Goal: Task Accomplishment & Management: Use online tool/utility

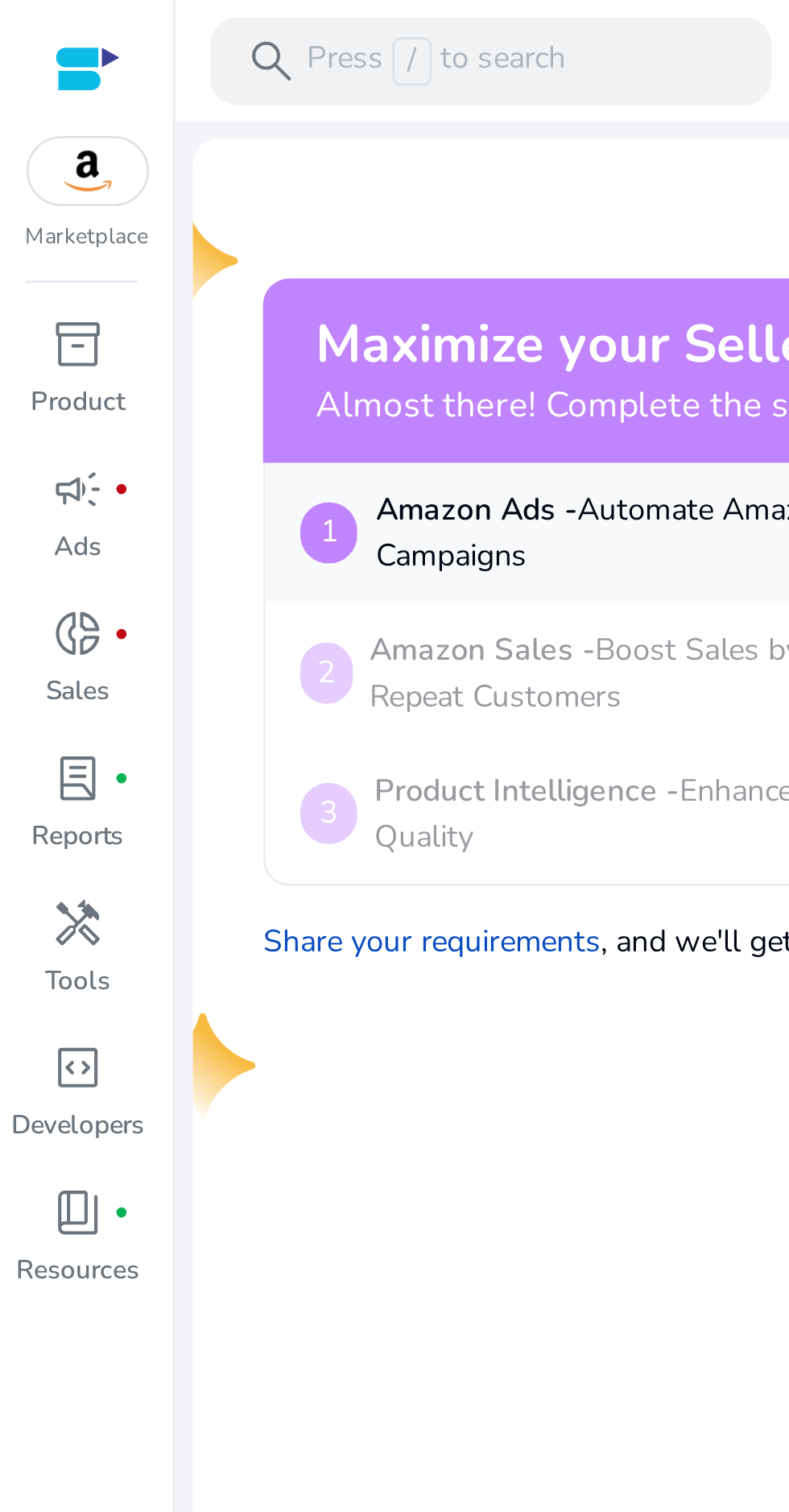
click at [42, 290] on div "lab_profile fiber_manual_record" at bounding box center [28, 286] width 45 height 26
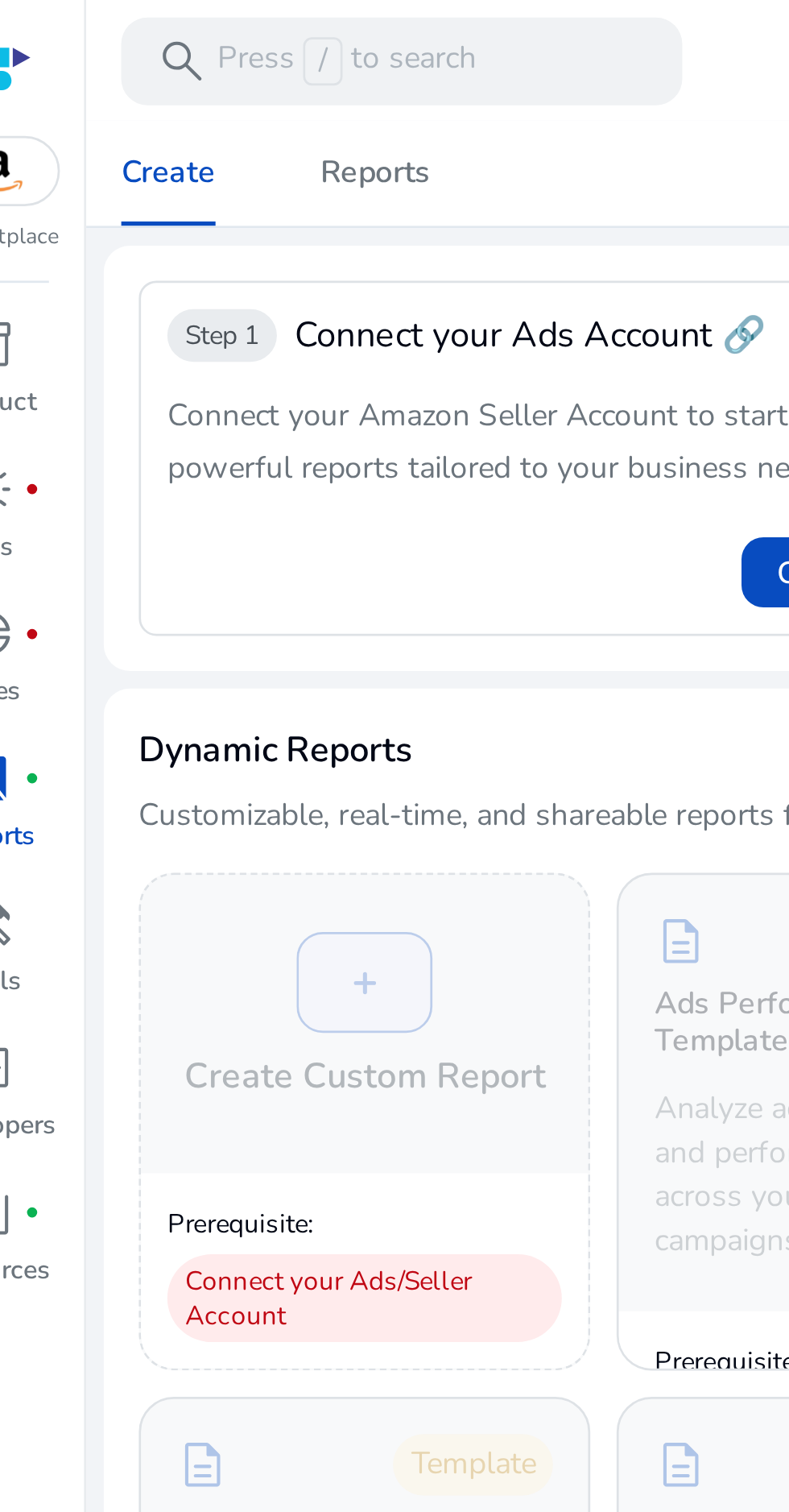
click at [170, 8] on div "search Press / to search" at bounding box center [180, 22] width 206 height 32
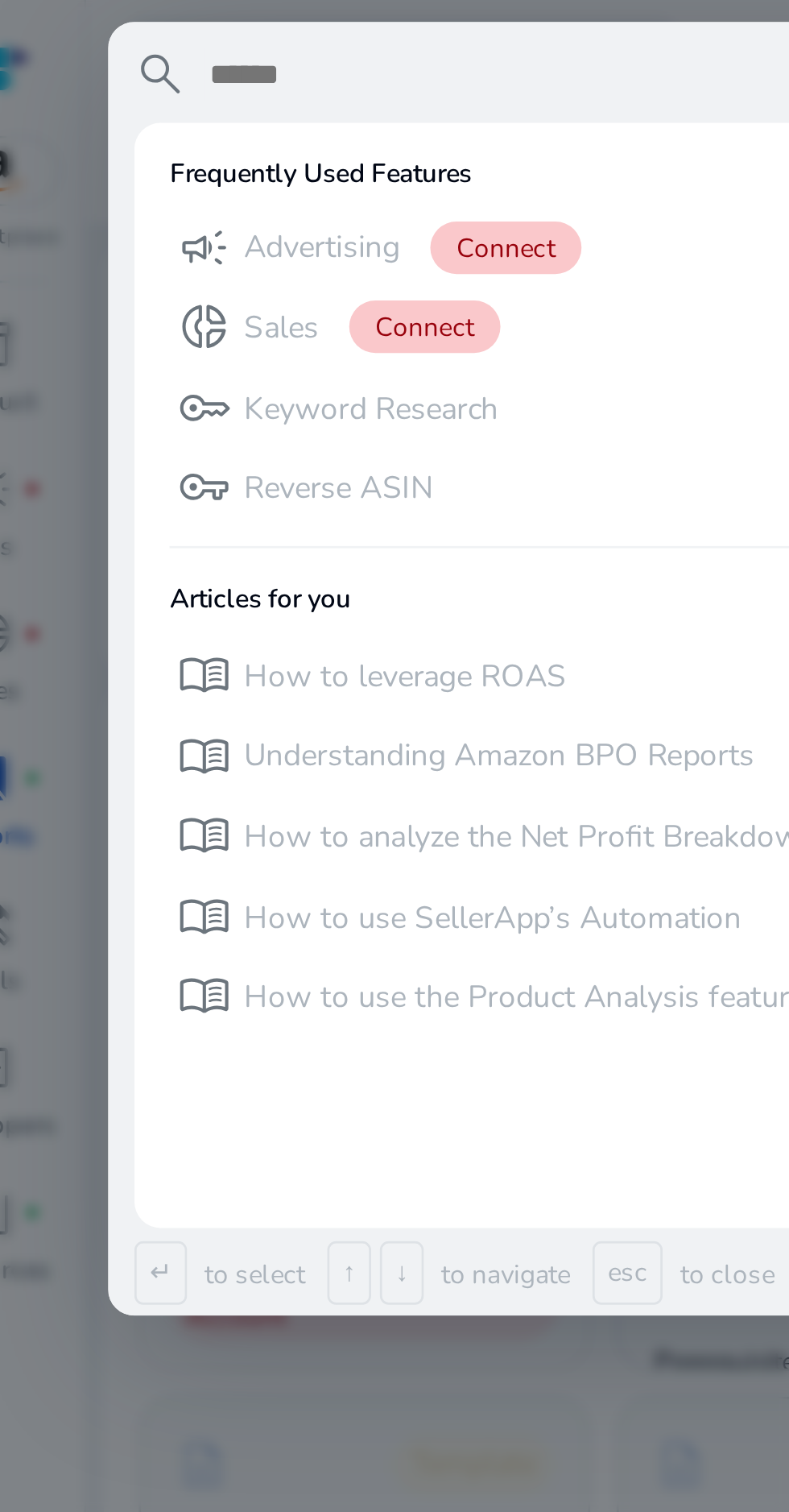
click at [124, 11] on div "search Frequently Used Features campaign Advertising Connect donut_small Sales …" at bounding box center [334, 246] width 523 height 475
click at [137, 31] on input "text" at bounding box center [347, 27] width 478 height 20
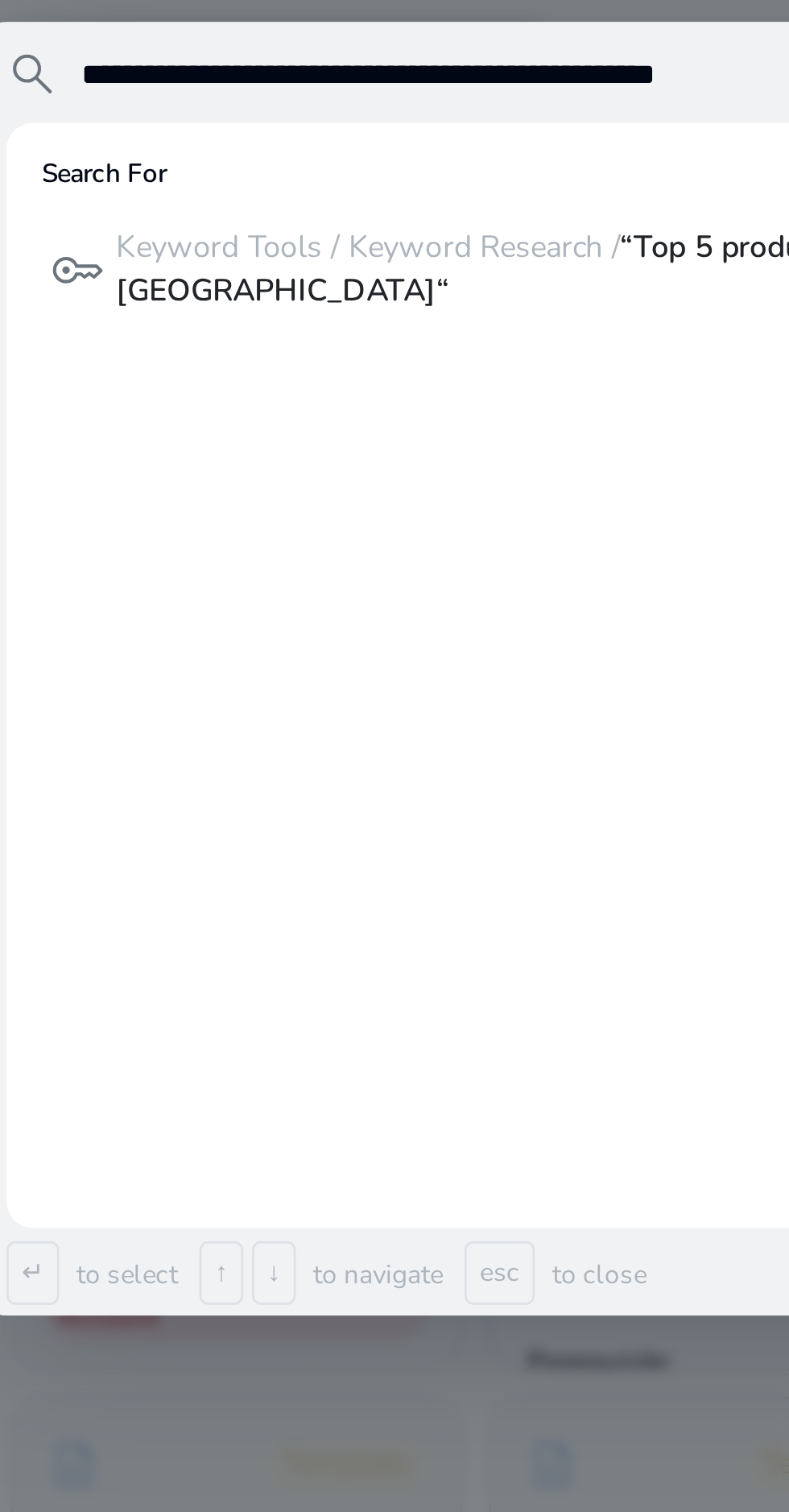
type input "**********"
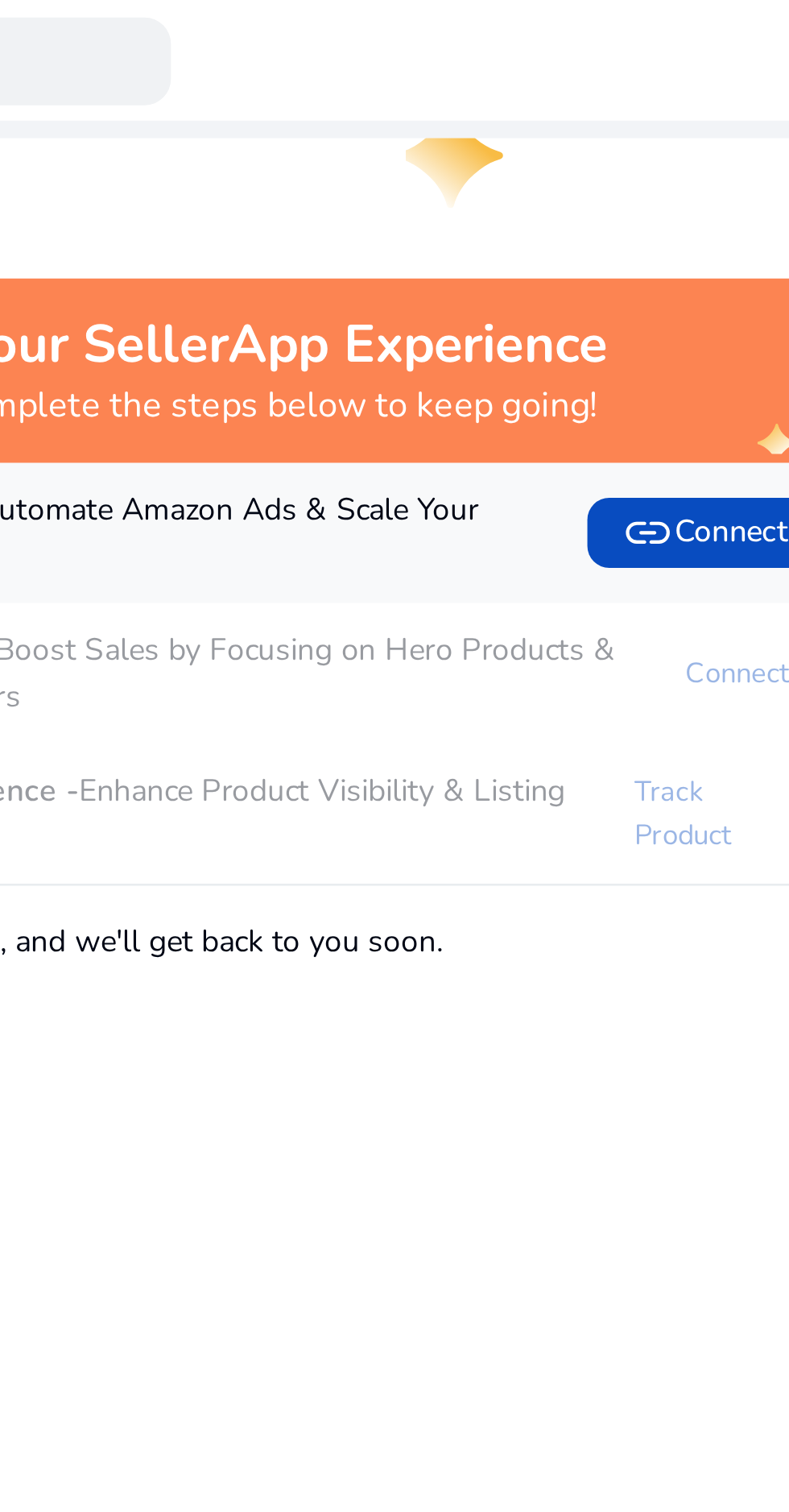
click at [301, 143] on h4 "Almost there! Complete the steps below to keep going!" at bounding box center [280, 149] width 328 height 15
click at [293, 137] on h2 "Maximize your SellerApp Experience" at bounding box center [280, 127] width 328 height 23
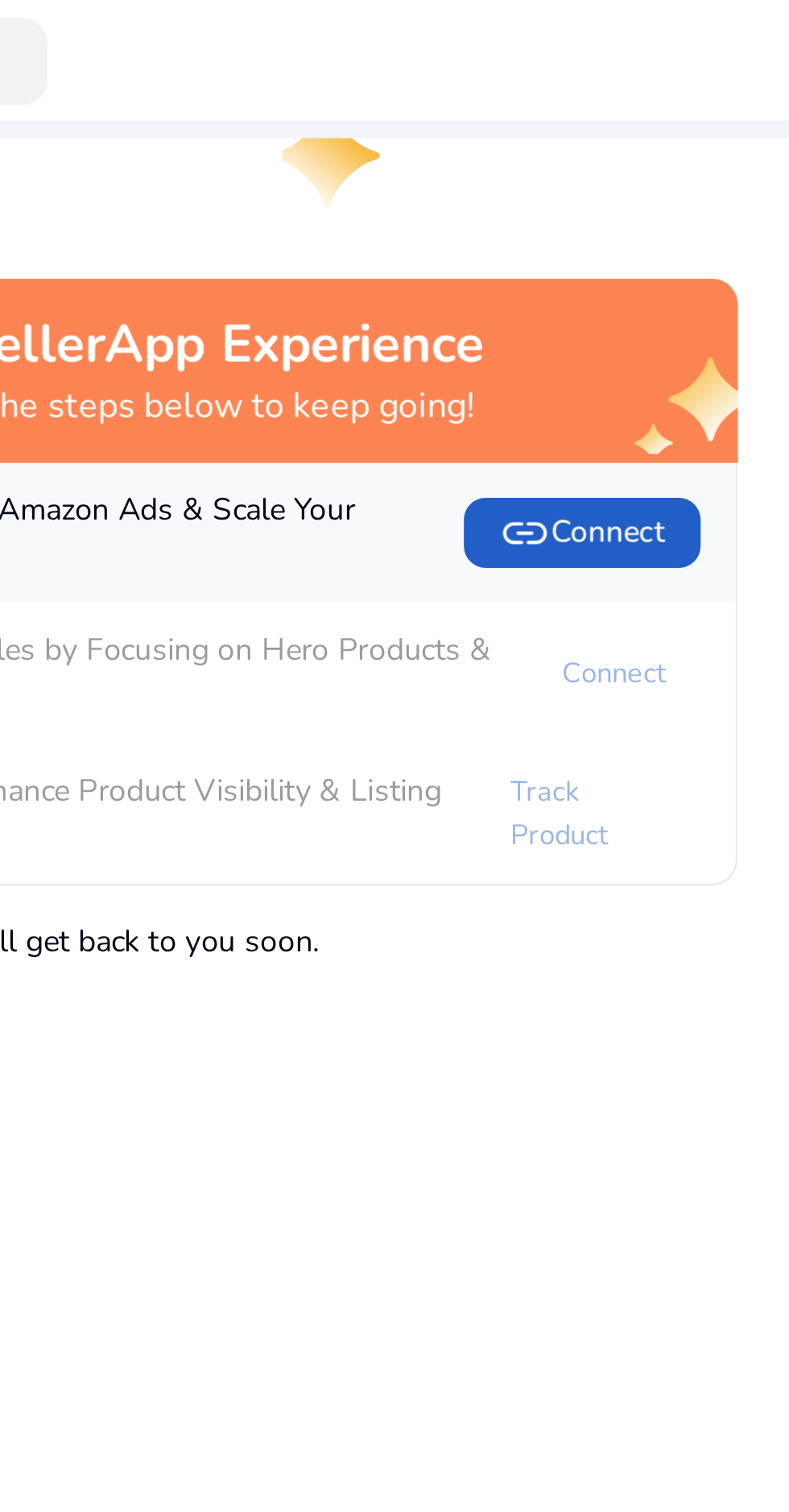
click at [485, 197] on span "link Connect" at bounding box center [480, 196] width 61 height 20
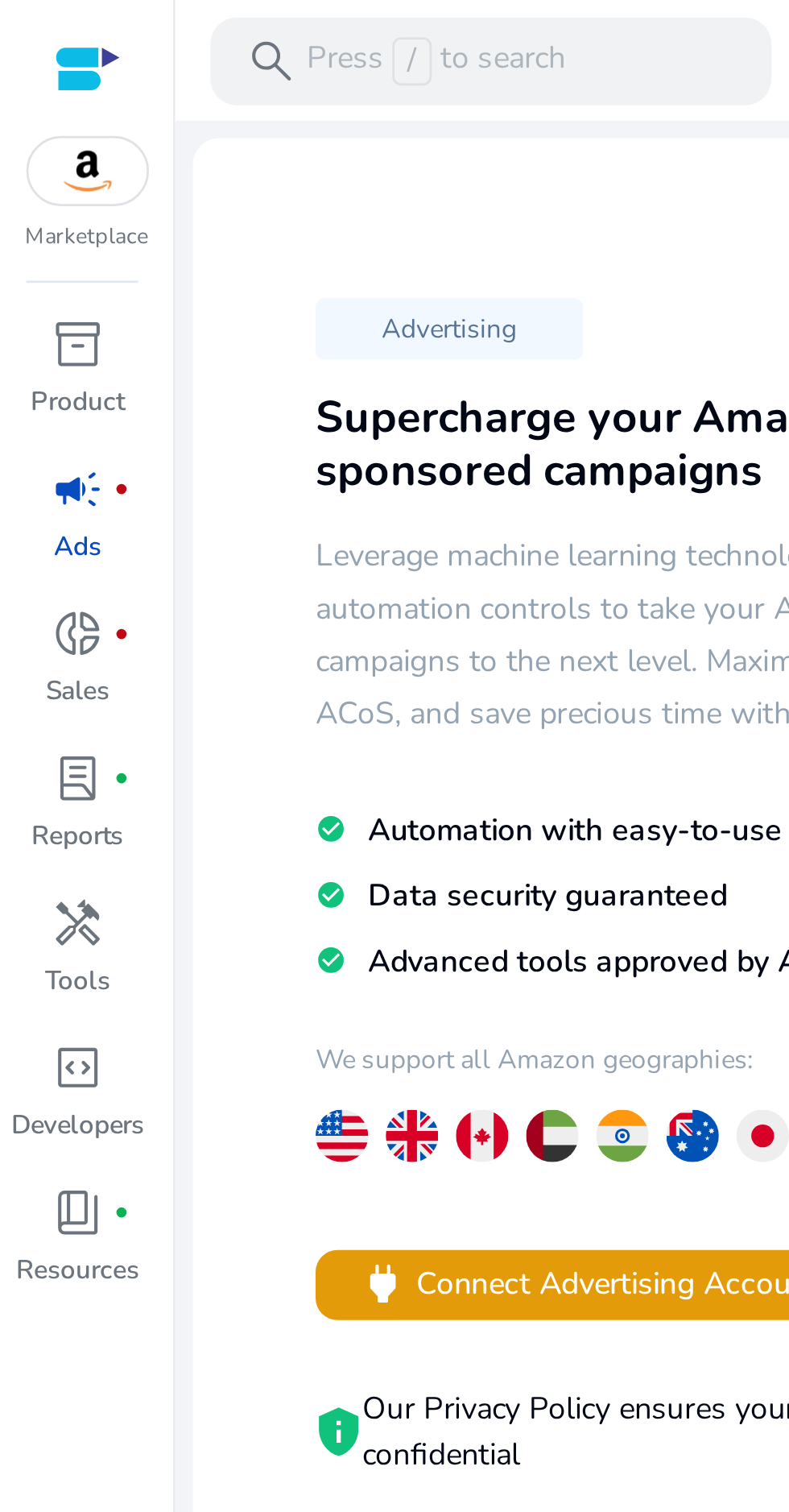
click at [35, 139] on link "inventory_2 Product" at bounding box center [28, 140] width 57 height 53
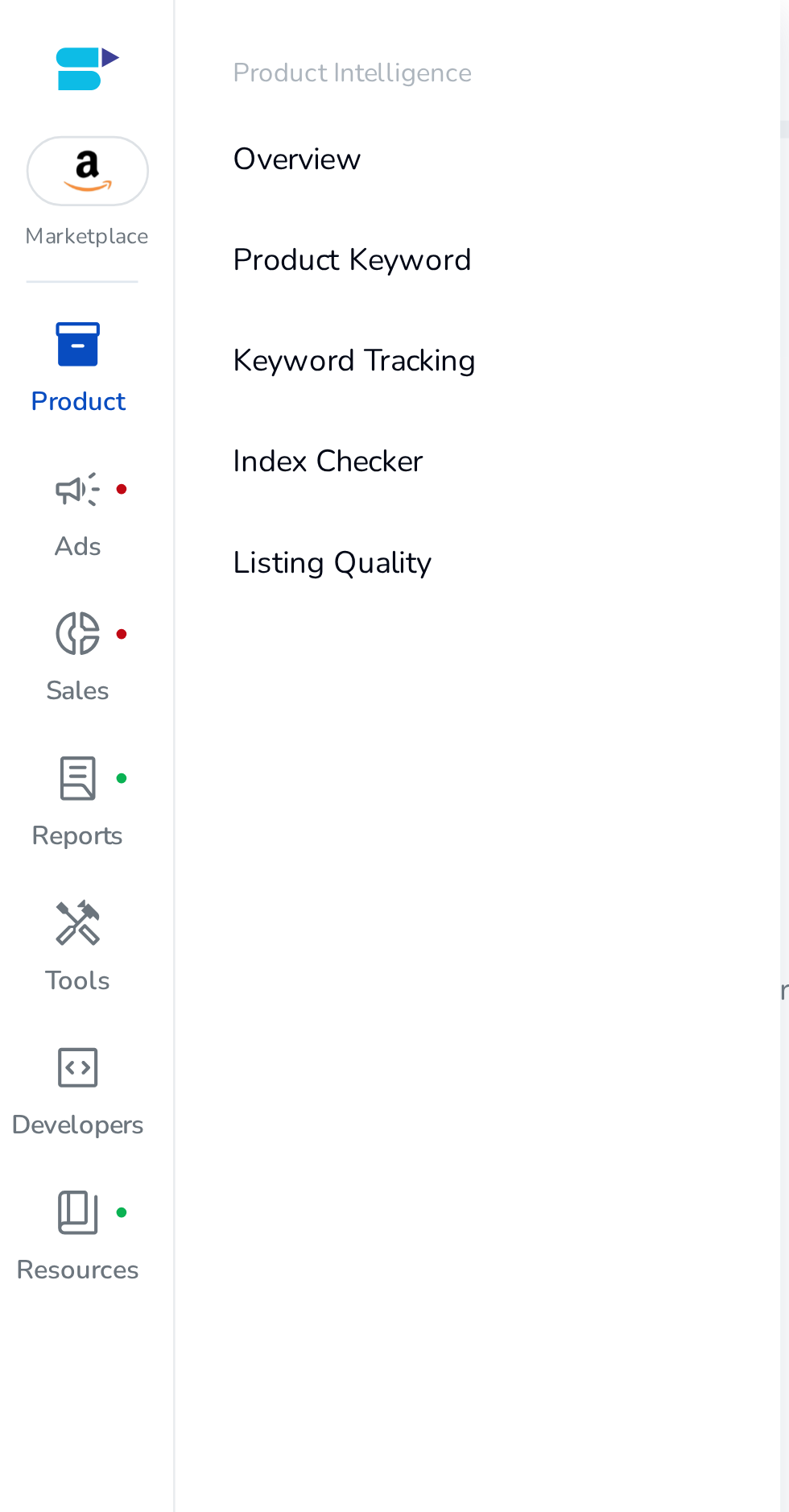
click at [27, 60] on img at bounding box center [32, 62] width 43 height 24
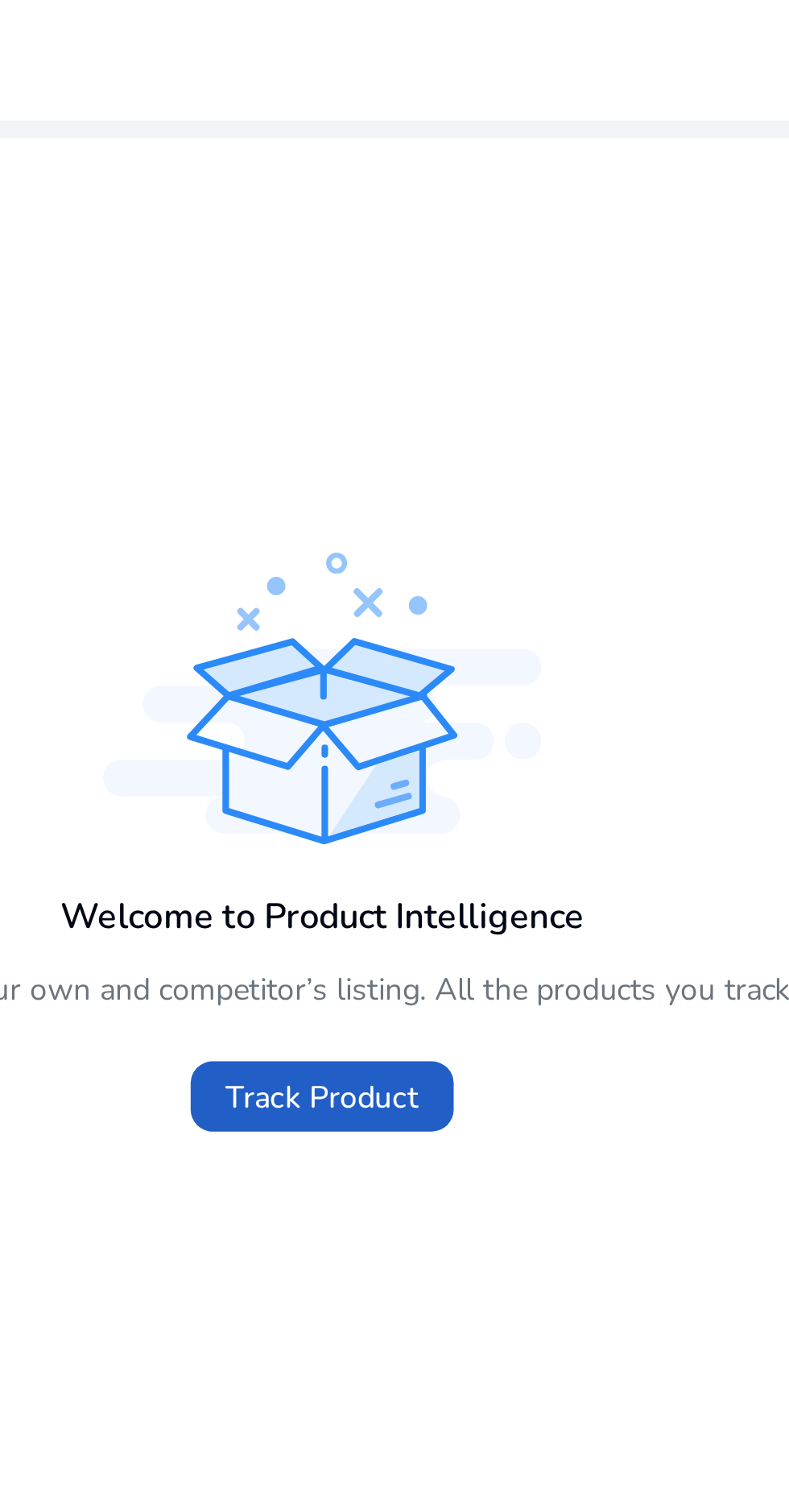
click at [441, 408] on span "Track Product" at bounding box center [426, 403] width 71 height 17
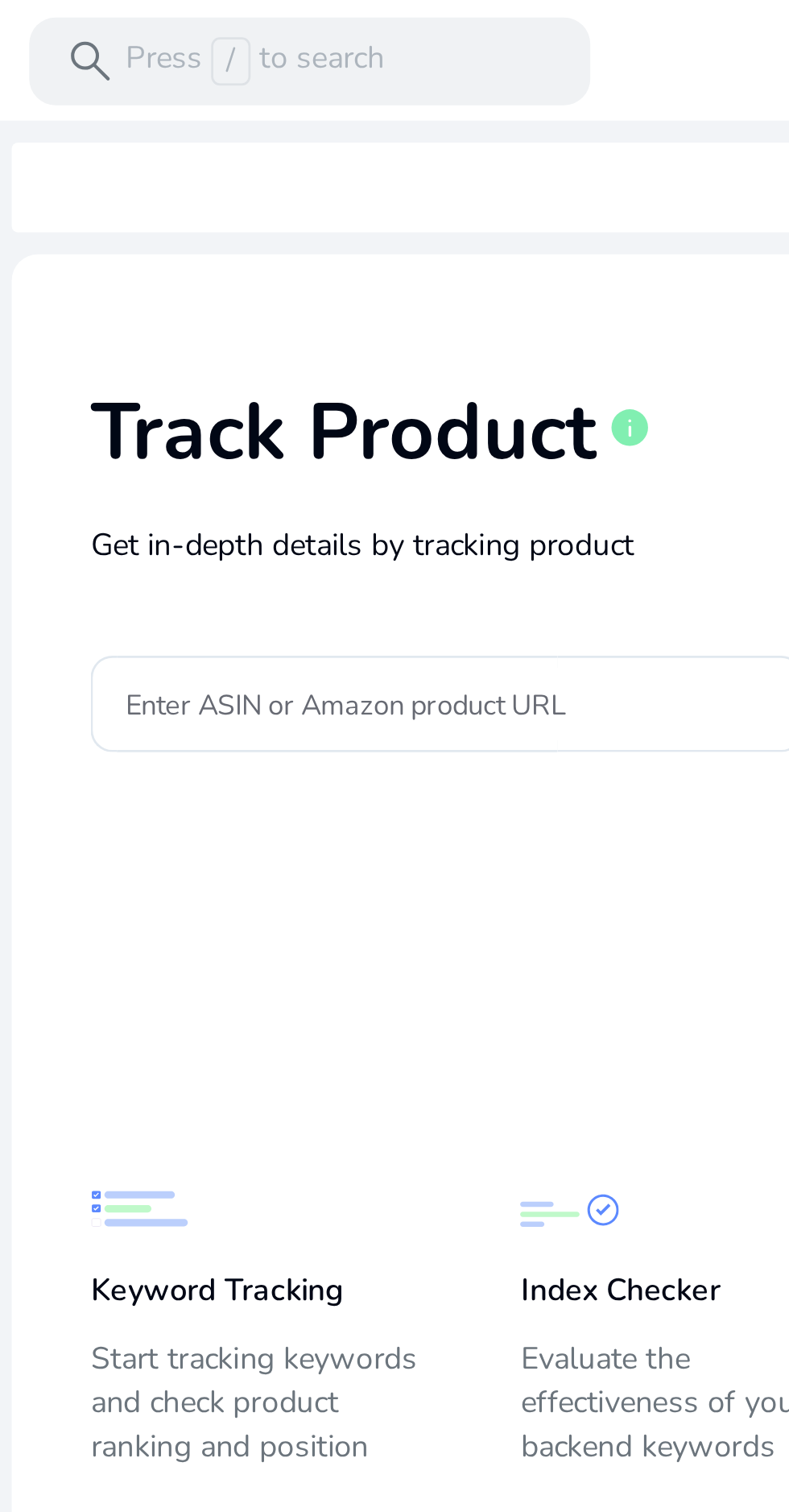
click at [242, 258] on input "Enter ASIN or Amazon product URL" at bounding box center [230, 259] width 236 height 18
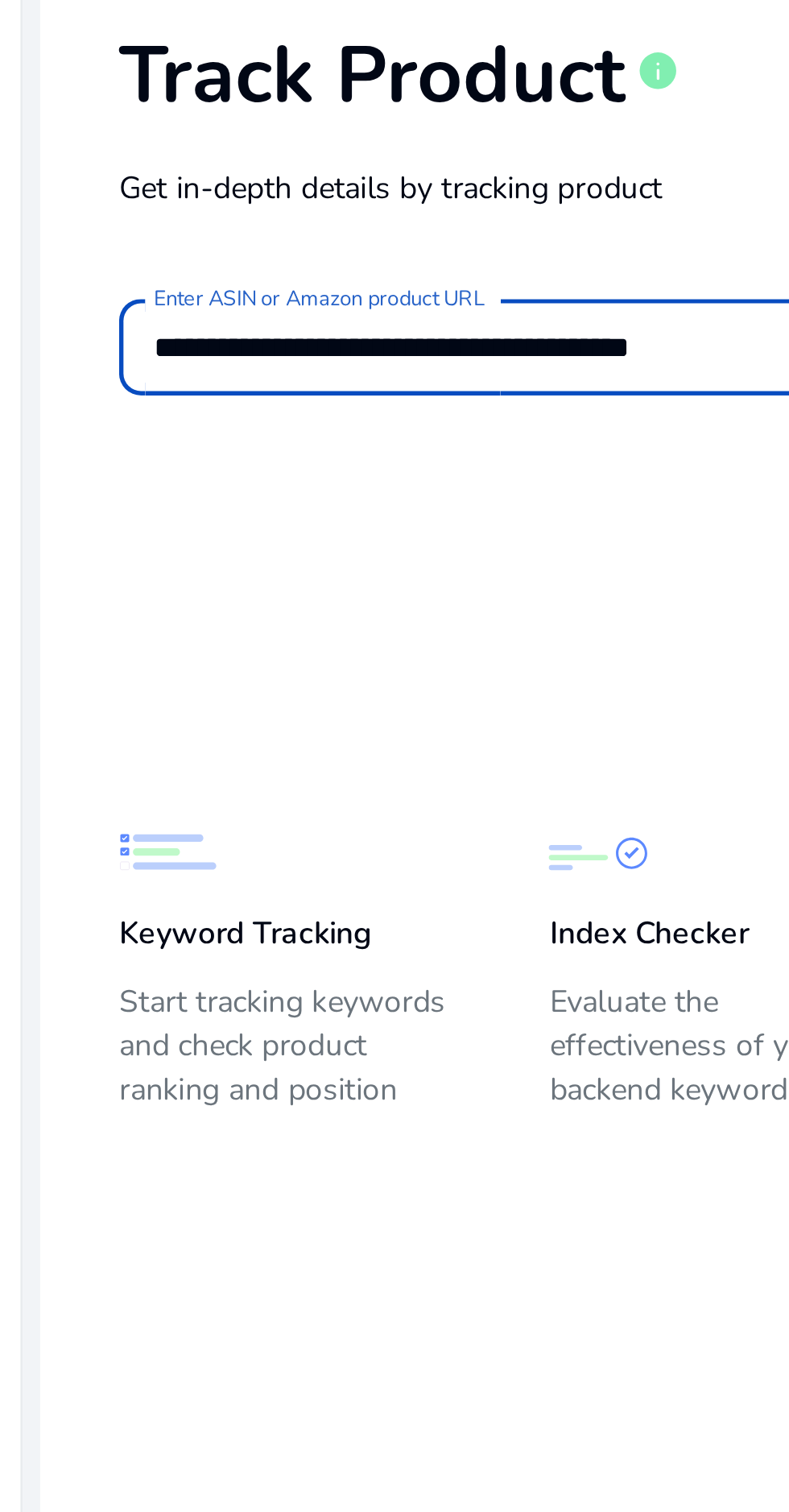
click at [386, 241] on button "Track Product" at bounding box center [463, 259] width 154 height 36
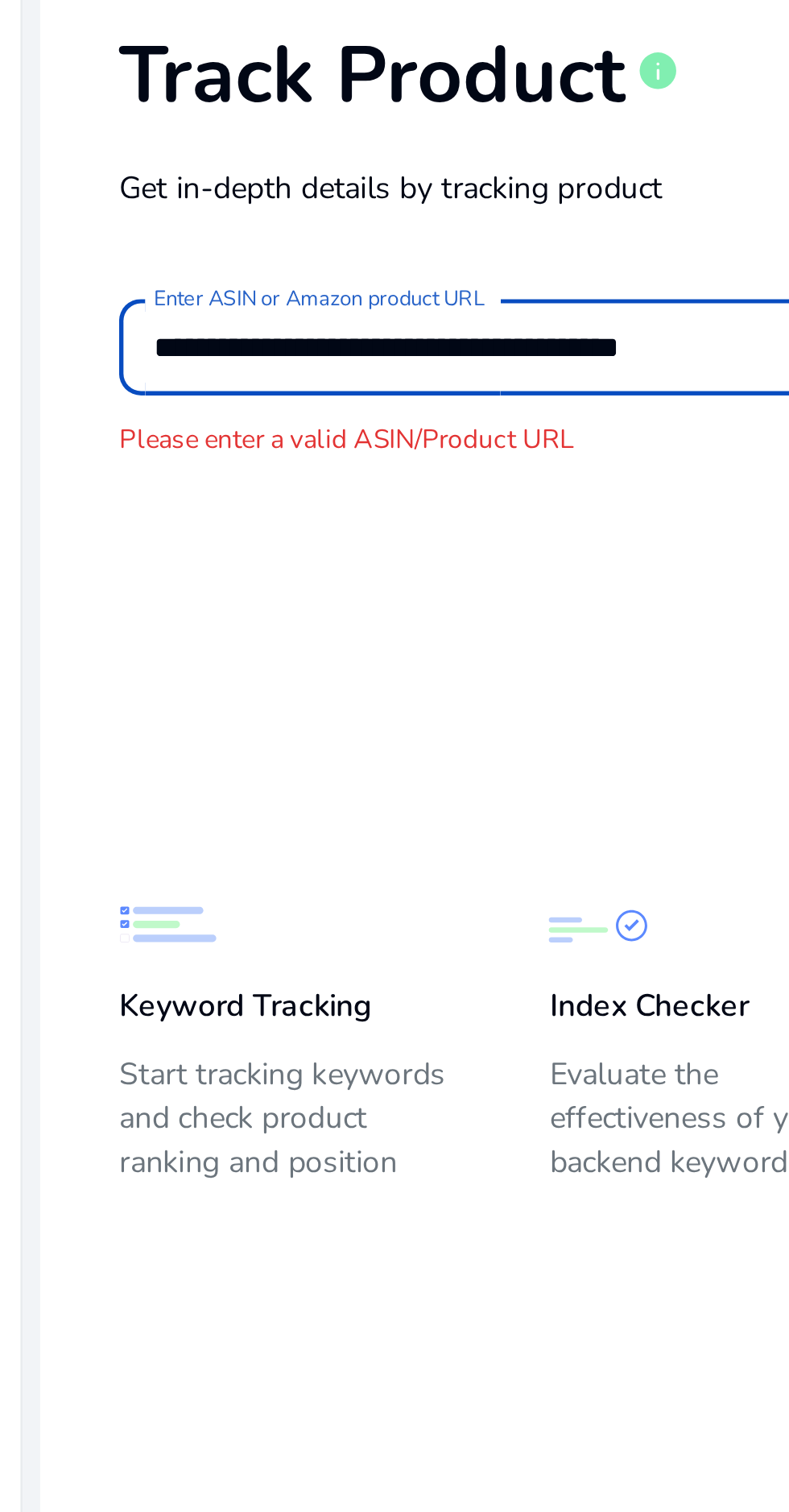
click at [329, 260] on input "**********" at bounding box center [230, 259] width 236 height 18
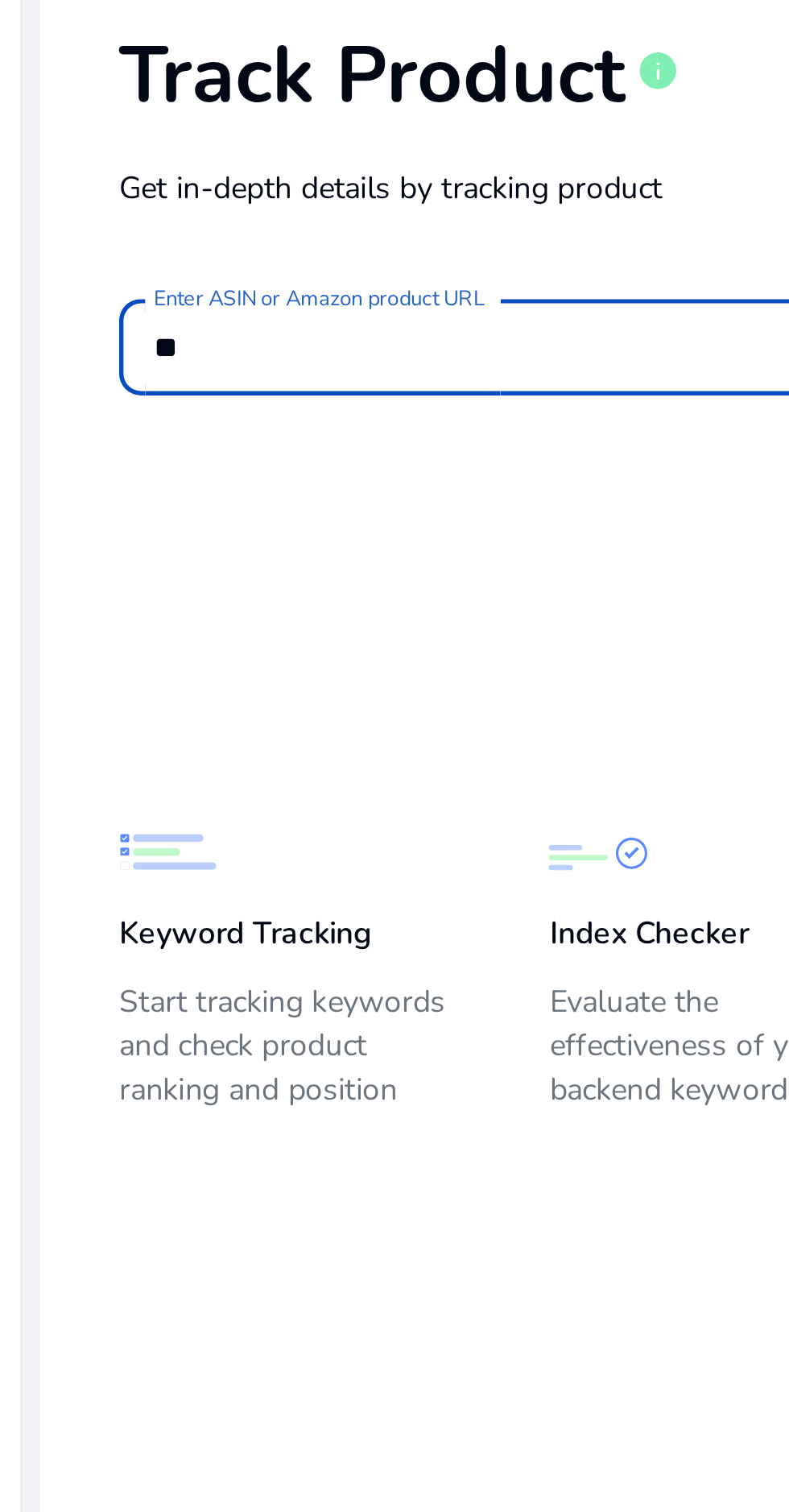
type input "*"
click at [386, 241] on button "Track Product" at bounding box center [463, 259] width 154 height 36
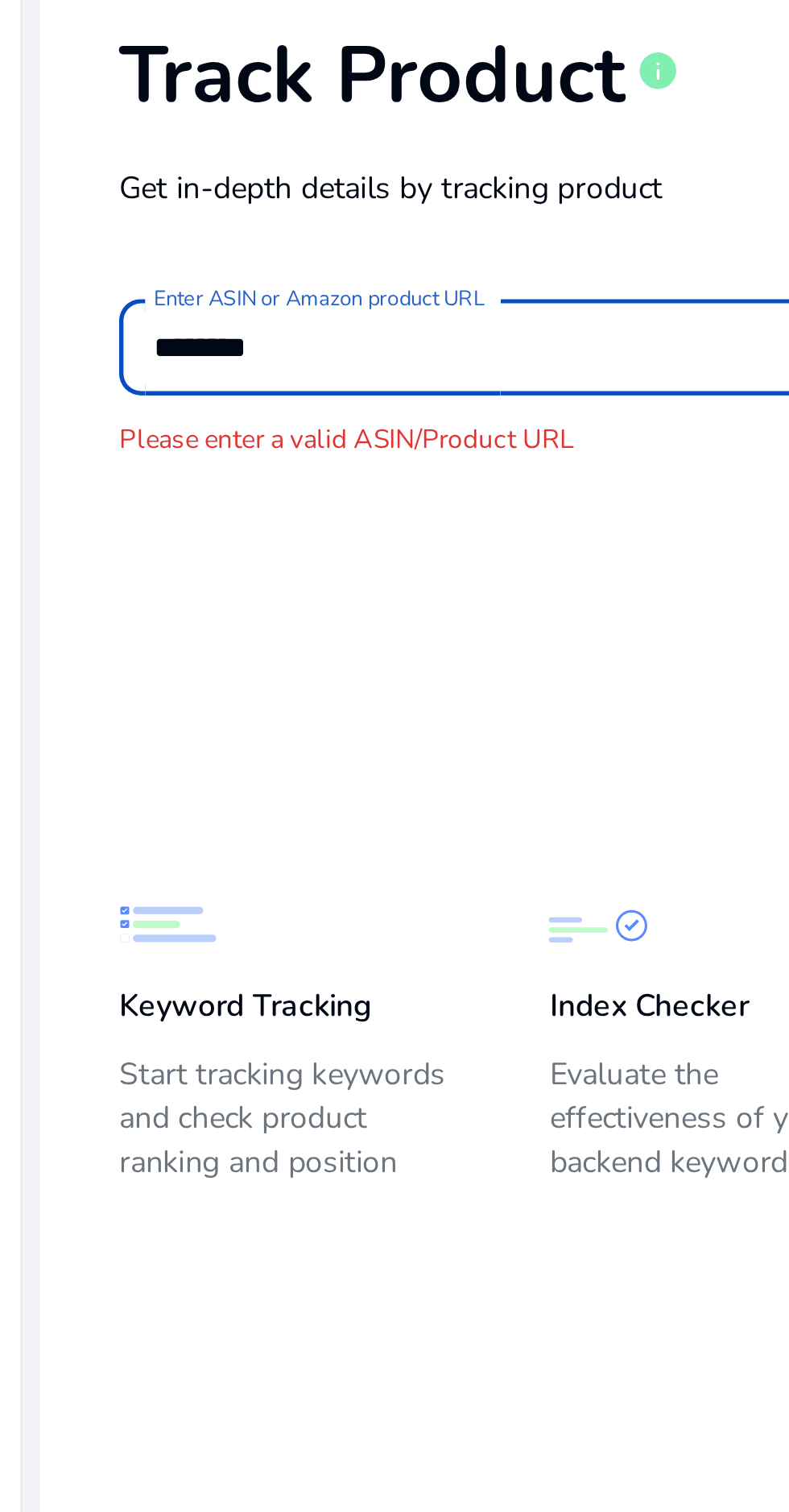
click at [183, 258] on input "********" at bounding box center [230, 259] width 236 height 18
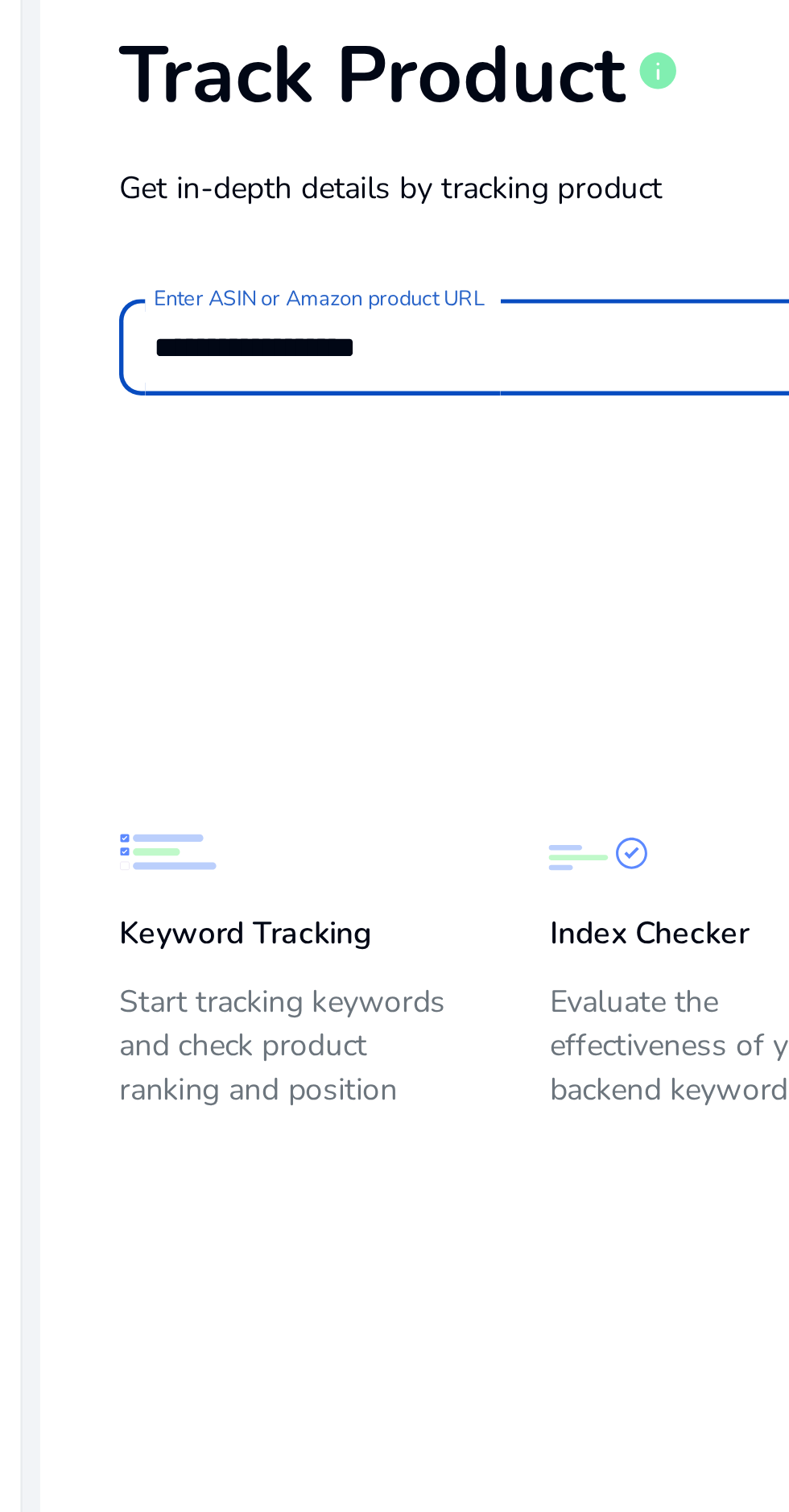
click at [386, 241] on button "Track Product" at bounding box center [463, 259] width 154 height 36
type input "*"
click at [386, 241] on button "Track Product" at bounding box center [463, 259] width 154 height 36
type input "*"
